Goal: Information Seeking & Learning: Learn about a topic

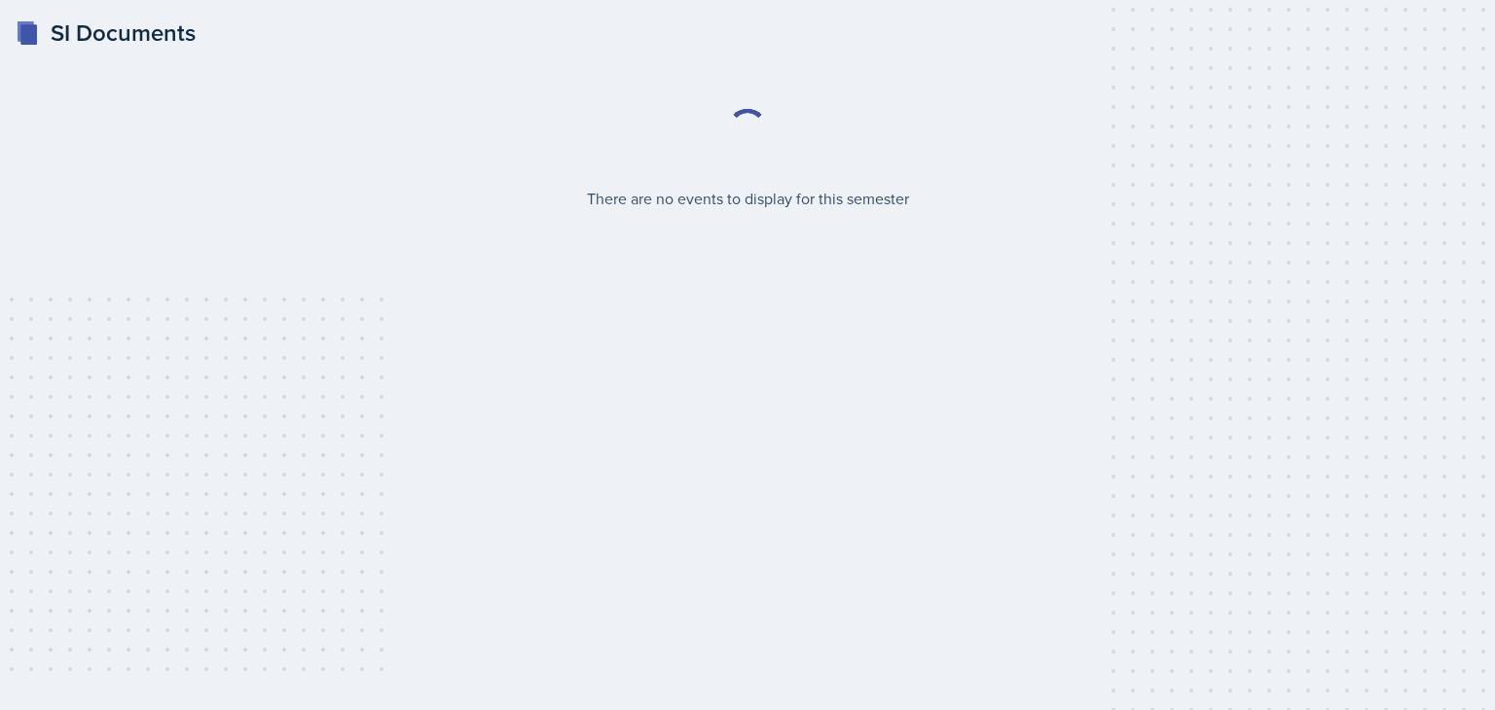
select select "2bed604d-1099-4043-b1bc-2365e8740244"
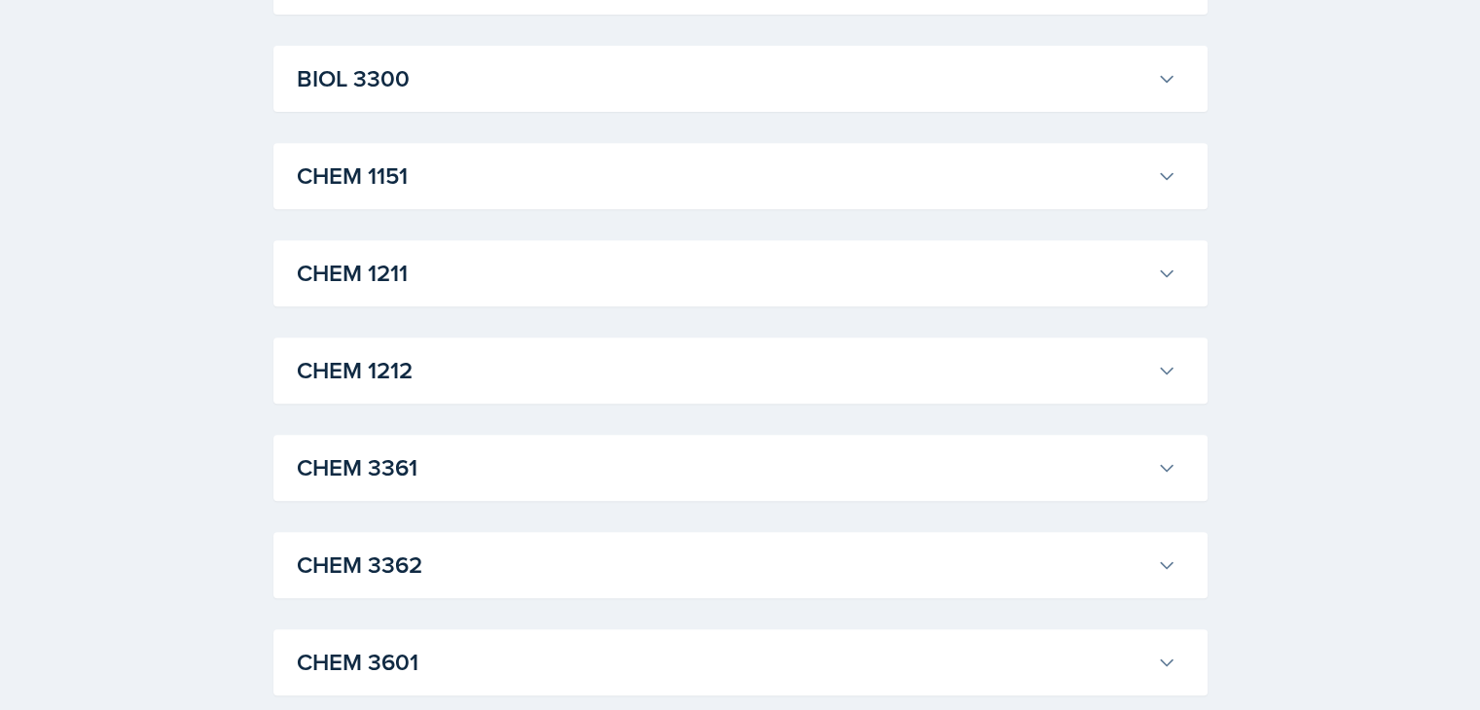
scroll to position [813, 0]
click at [693, 281] on h3 "CHEM 1211" at bounding box center [723, 271] width 852 height 35
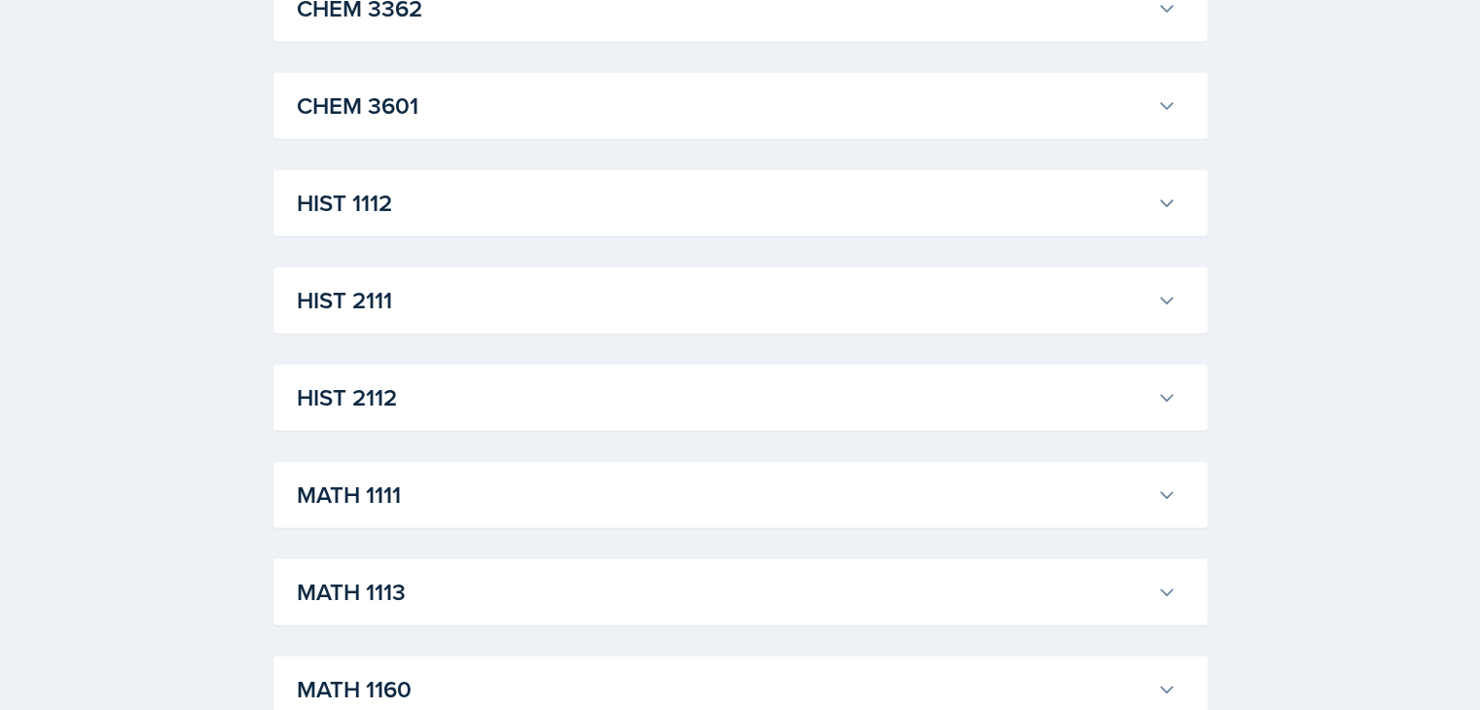
scroll to position [5074, 0]
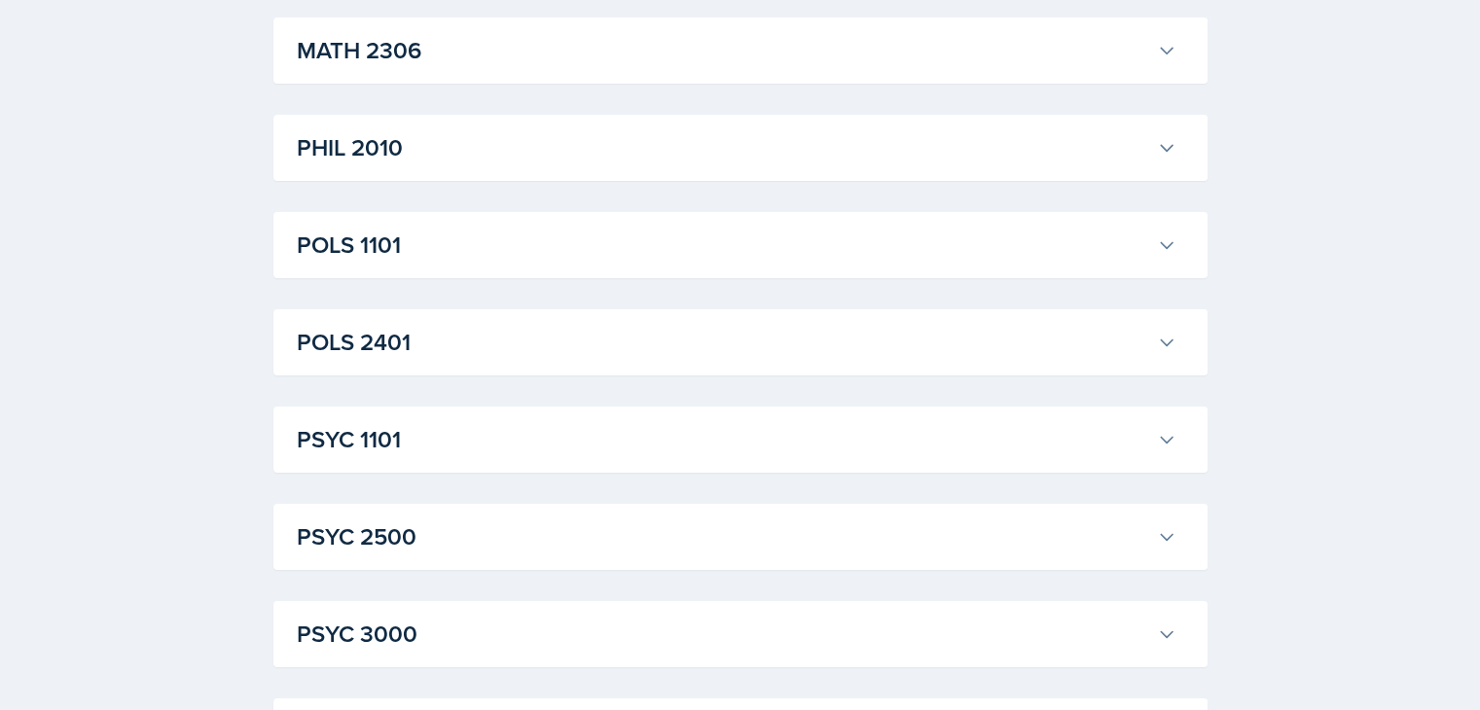
scroll to position [6912, 0]
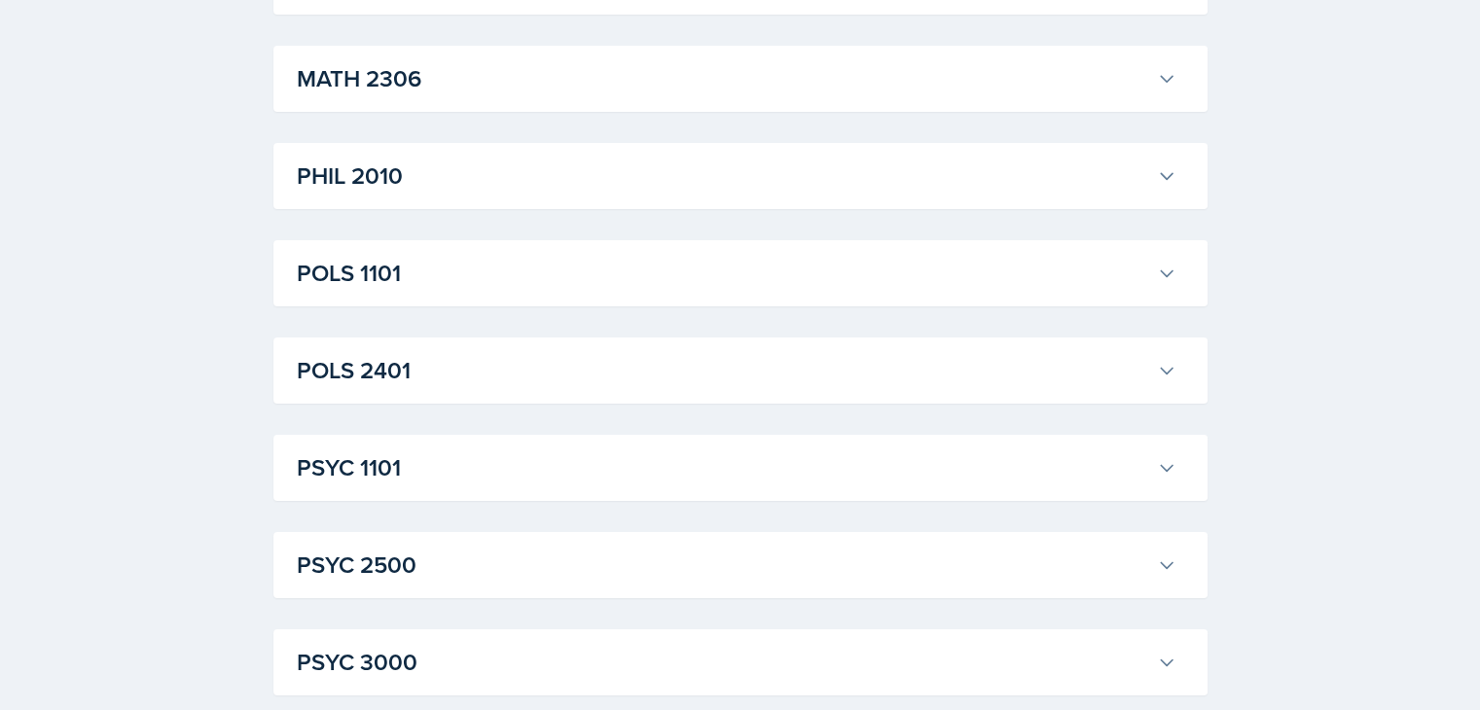
scroll to position [6881, 0]
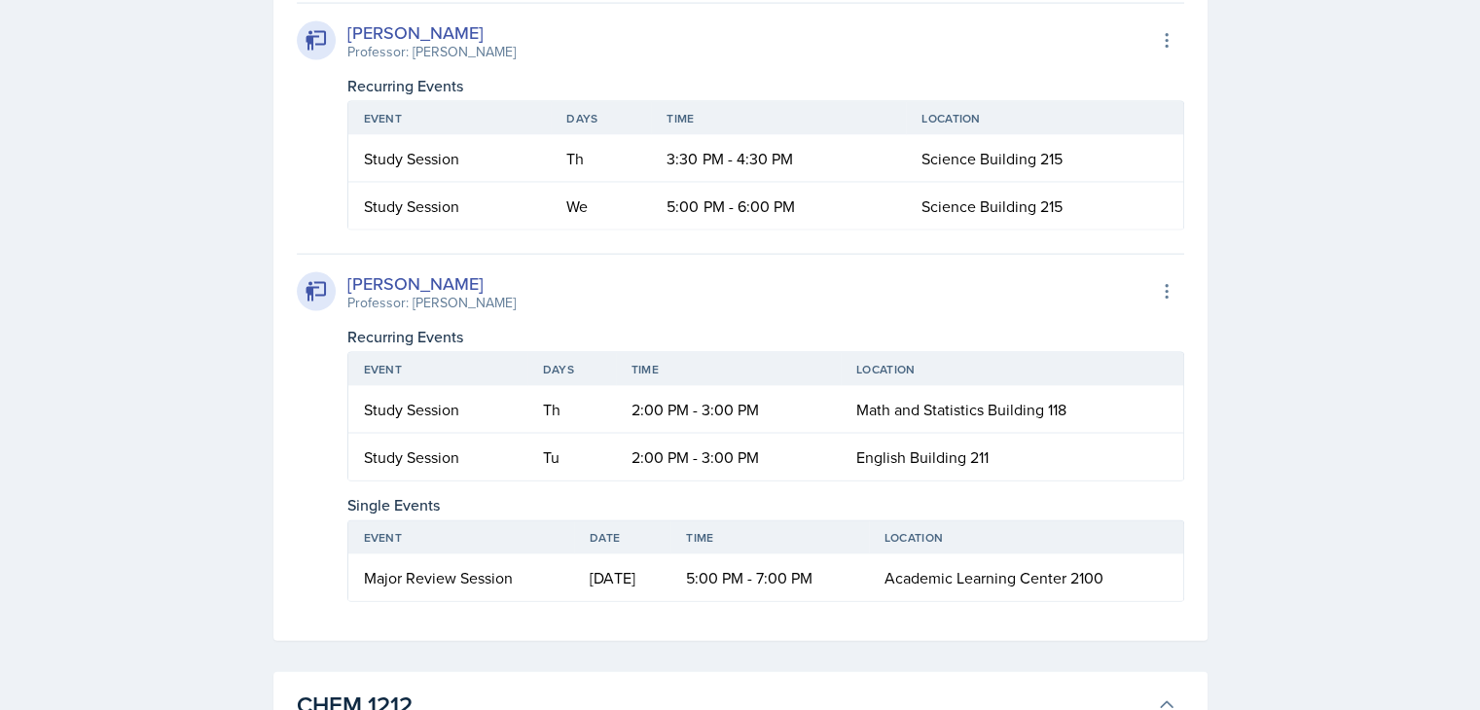
scroll to position [4122, 0]
